Goal: Task Accomplishment & Management: Manage account settings

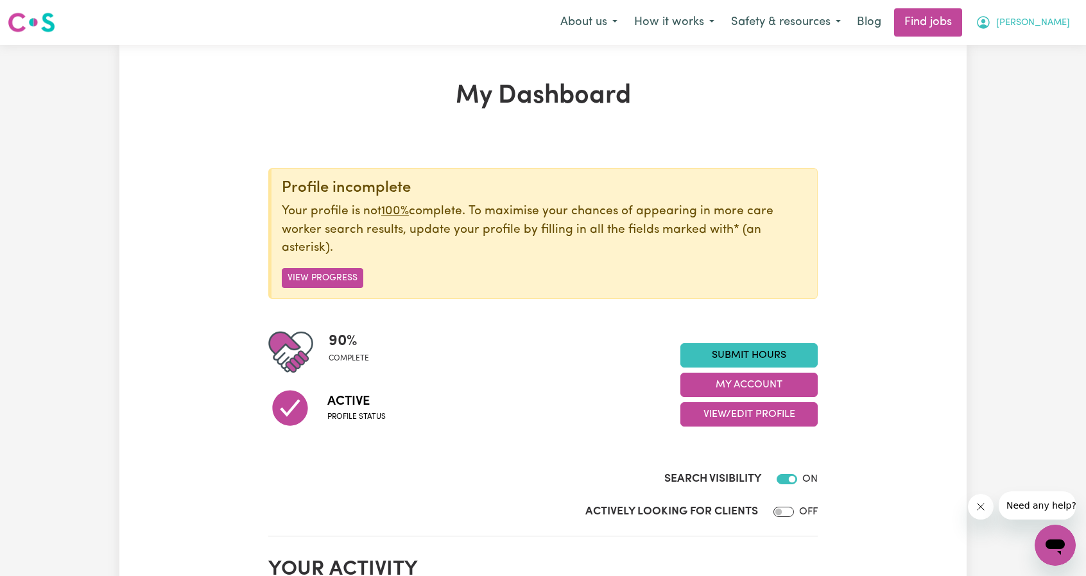
click at [1047, 19] on span "[PERSON_NAME]" at bounding box center [1033, 23] width 74 height 14
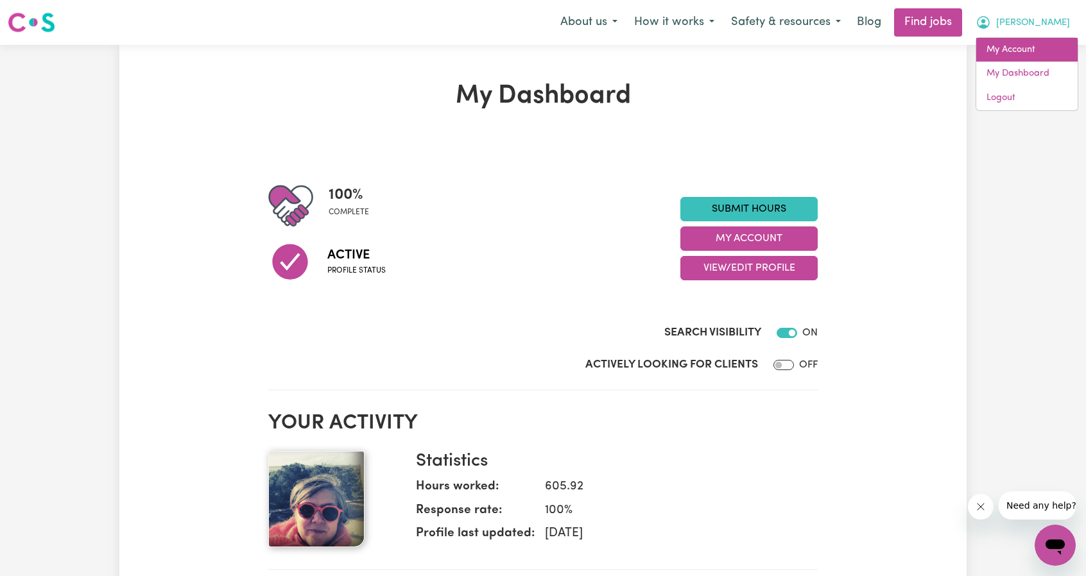
click at [1037, 51] on link "My Account" at bounding box center [1026, 50] width 101 height 24
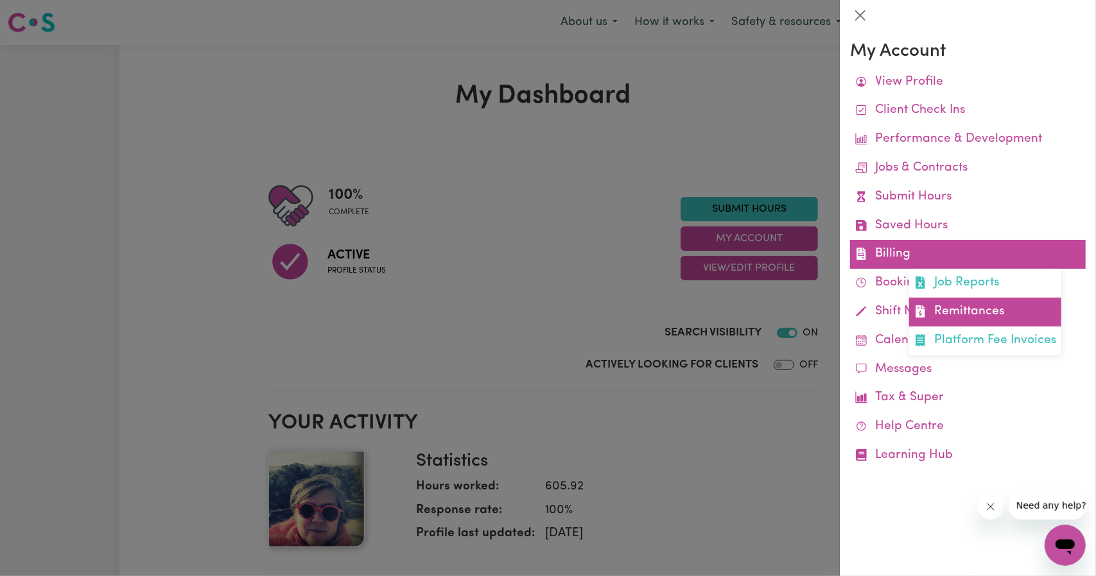
click at [945, 318] on link "Remittances" at bounding box center [985, 312] width 152 height 29
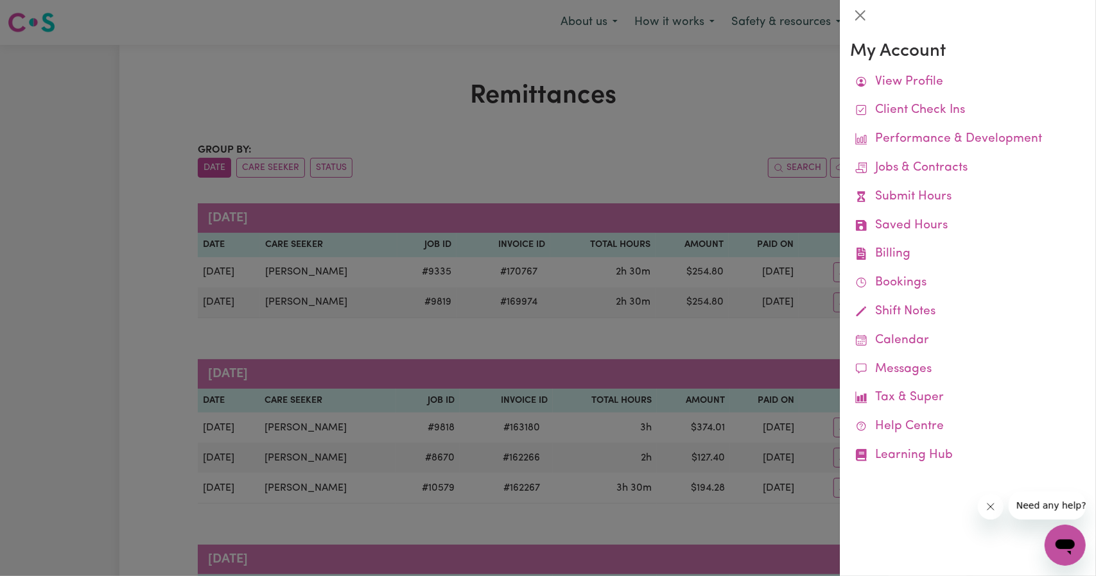
click at [743, 304] on div at bounding box center [548, 288] width 1096 height 576
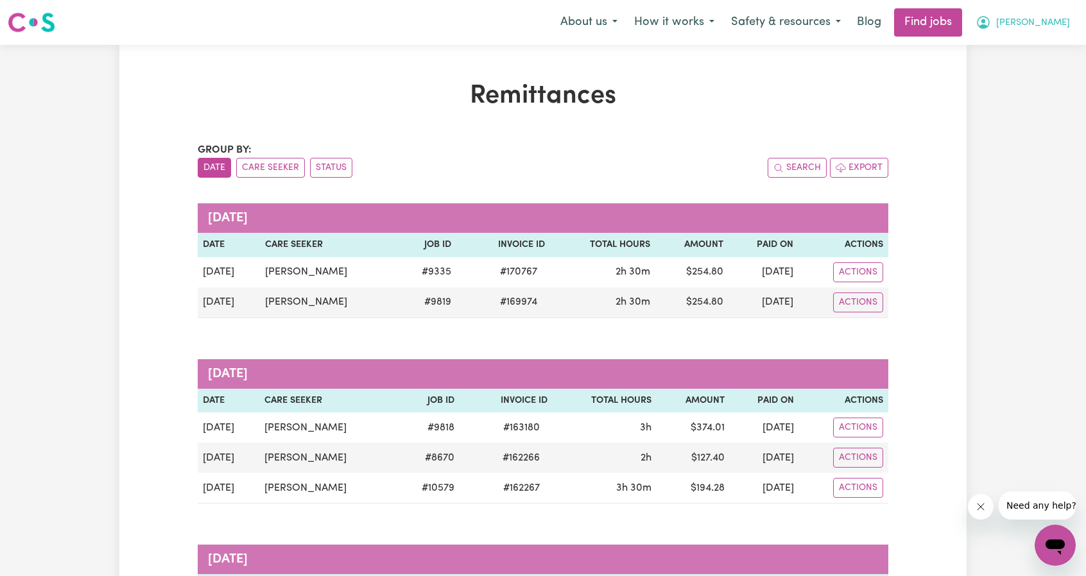
click at [991, 20] on icon "My Account" at bounding box center [983, 22] width 15 height 15
click at [1030, 42] on link "My Account" at bounding box center [1026, 50] width 101 height 24
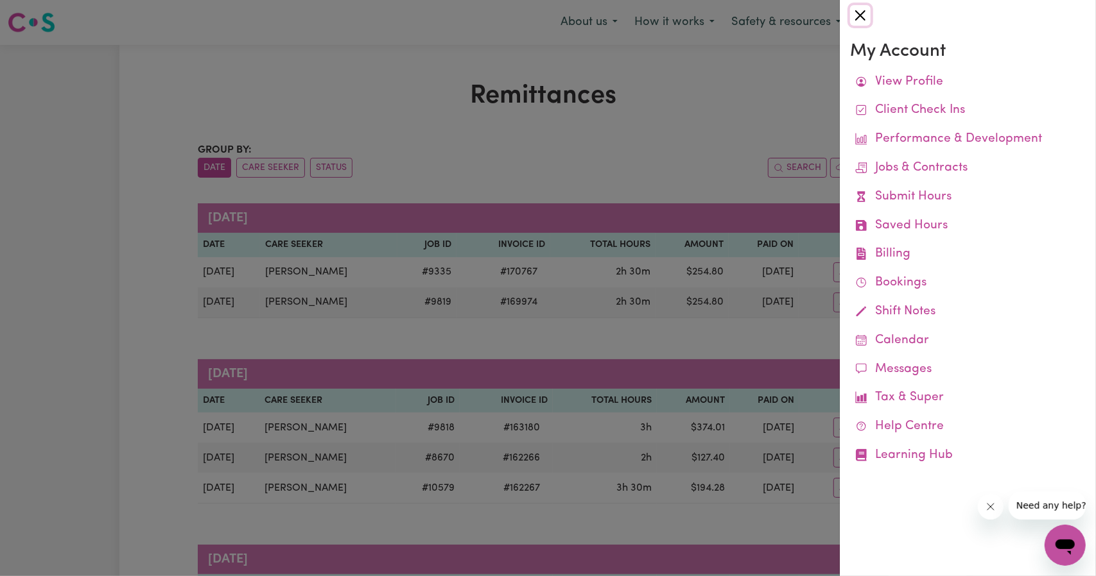
click at [868, 19] on button "Close" at bounding box center [860, 15] width 21 height 21
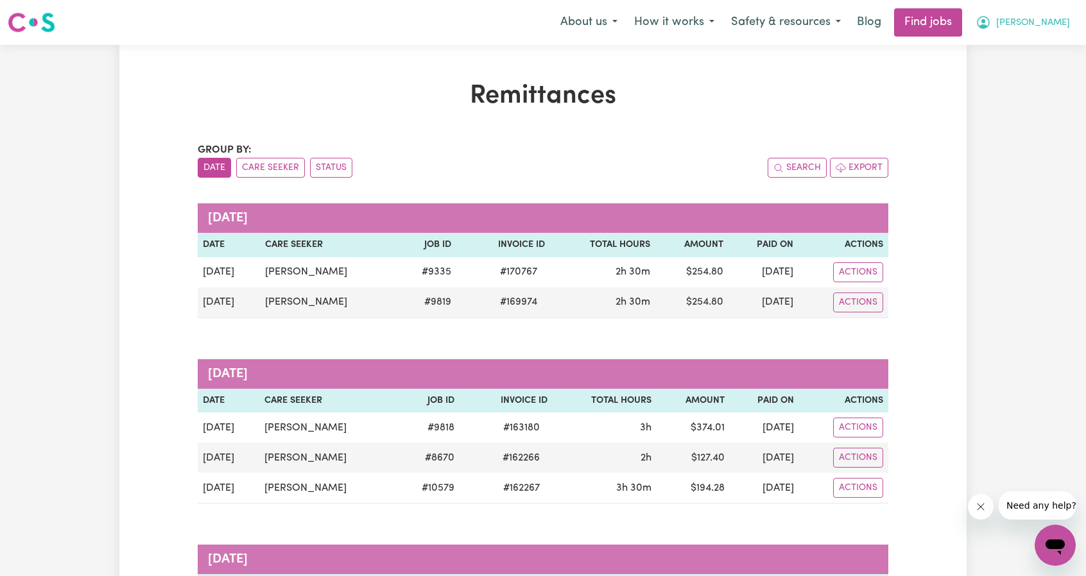
click at [1033, 25] on button "[PERSON_NAME]" at bounding box center [1022, 22] width 111 height 27
click at [1024, 95] on link "Logout" at bounding box center [1026, 98] width 101 height 24
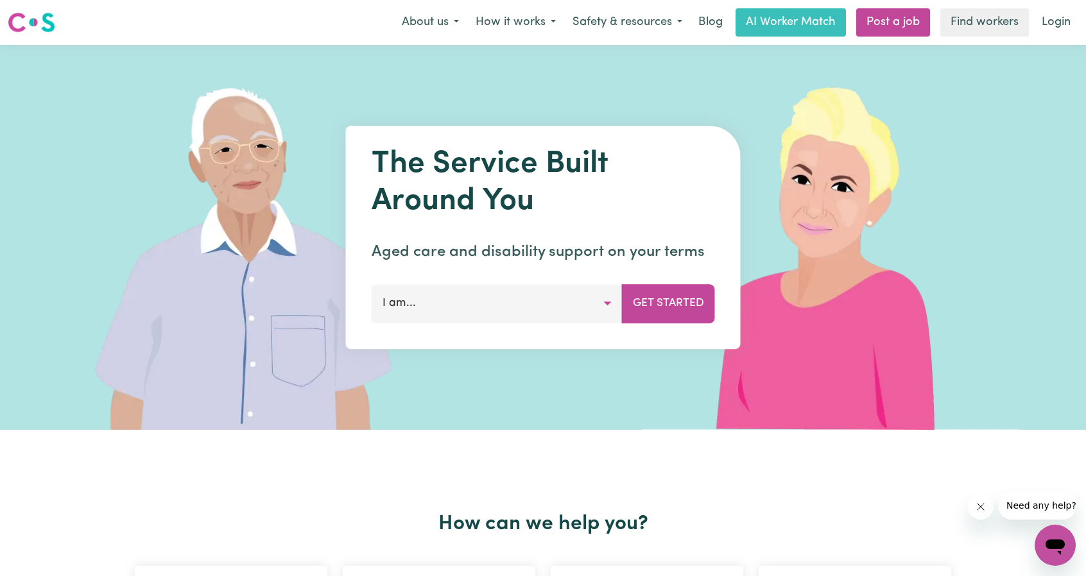
click at [1058, 31] on link "Login" at bounding box center [1056, 22] width 44 height 28
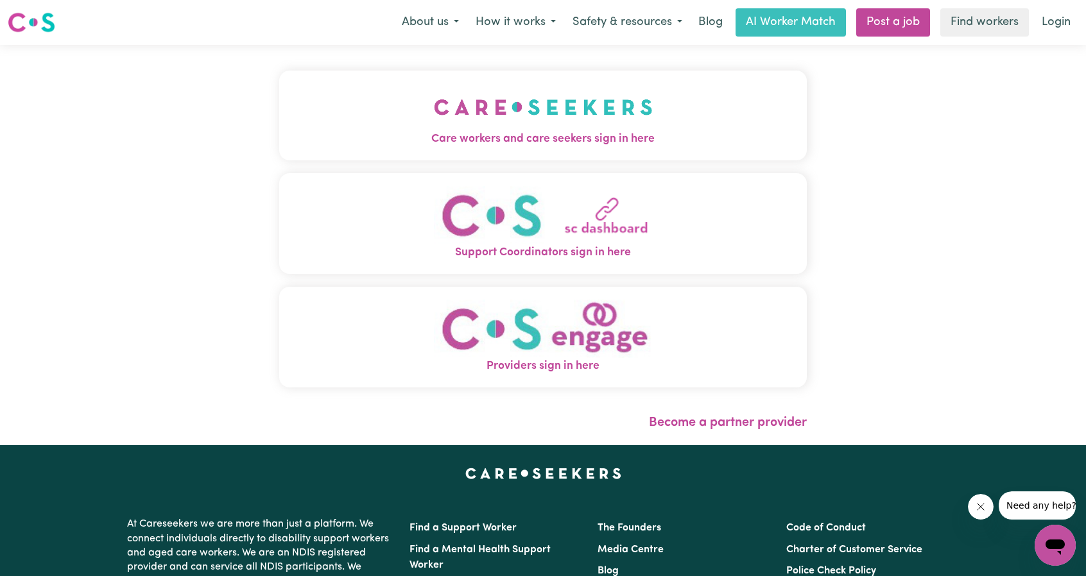
drag, startPoint x: 548, startPoint y: 124, endPoint x: 582, endPoint y: 128, distance: 34.2
click at [550, 126] on button "Care workers and care seekers sign in here" at bounding box center [543, 116] width 528 height 90
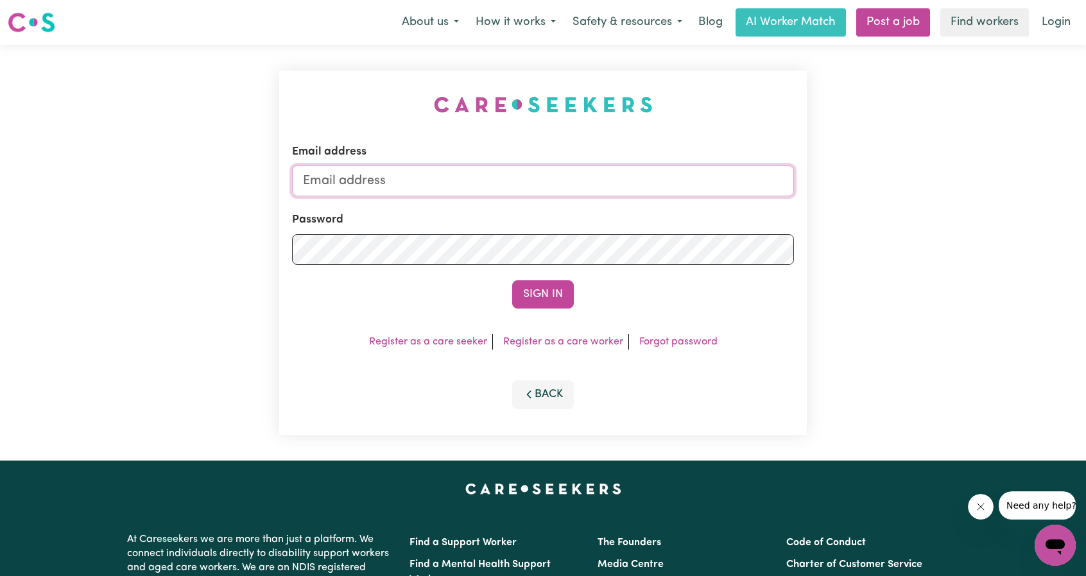
click at [614, 174] on input "Email address" at bounding box center [543, 181] width 502 height 31
drag, startPoint x: 368, startPoint y: 182, endPoint x: 562, endPoint y: 196, distance: 193.7
click at [552, 196] on input "[EMAIL_ADDRESS][PERSON_NAME][DOMAIN_NAME]" at bounding box center [543, 181] width 502 height 31
type input "superuser~[EMAIL_ADDRESS][DOMAIN_NAME]"
click at [531, 278] on form "Email address superuser~[EMAIL_ADDRESS][DOMAIN_NAME] Password Sign In" at bounding box center [543, 226] width 502 height 165
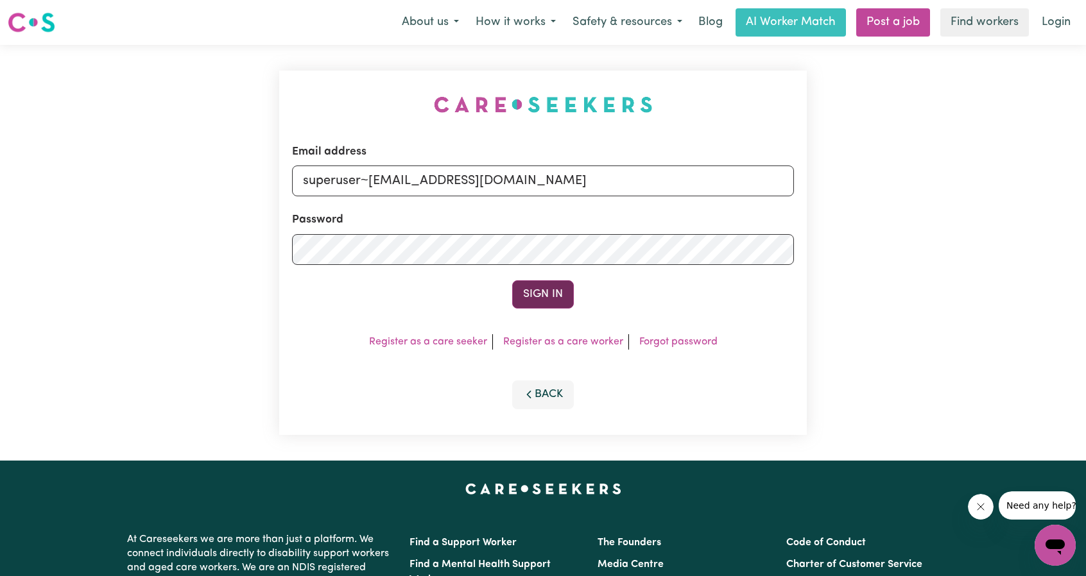
click at [543, 293] on button "Sign In" at bounding box center [543, 294] width 62 height 28
